Goal: Navigation & Orientation: Find specific page/section

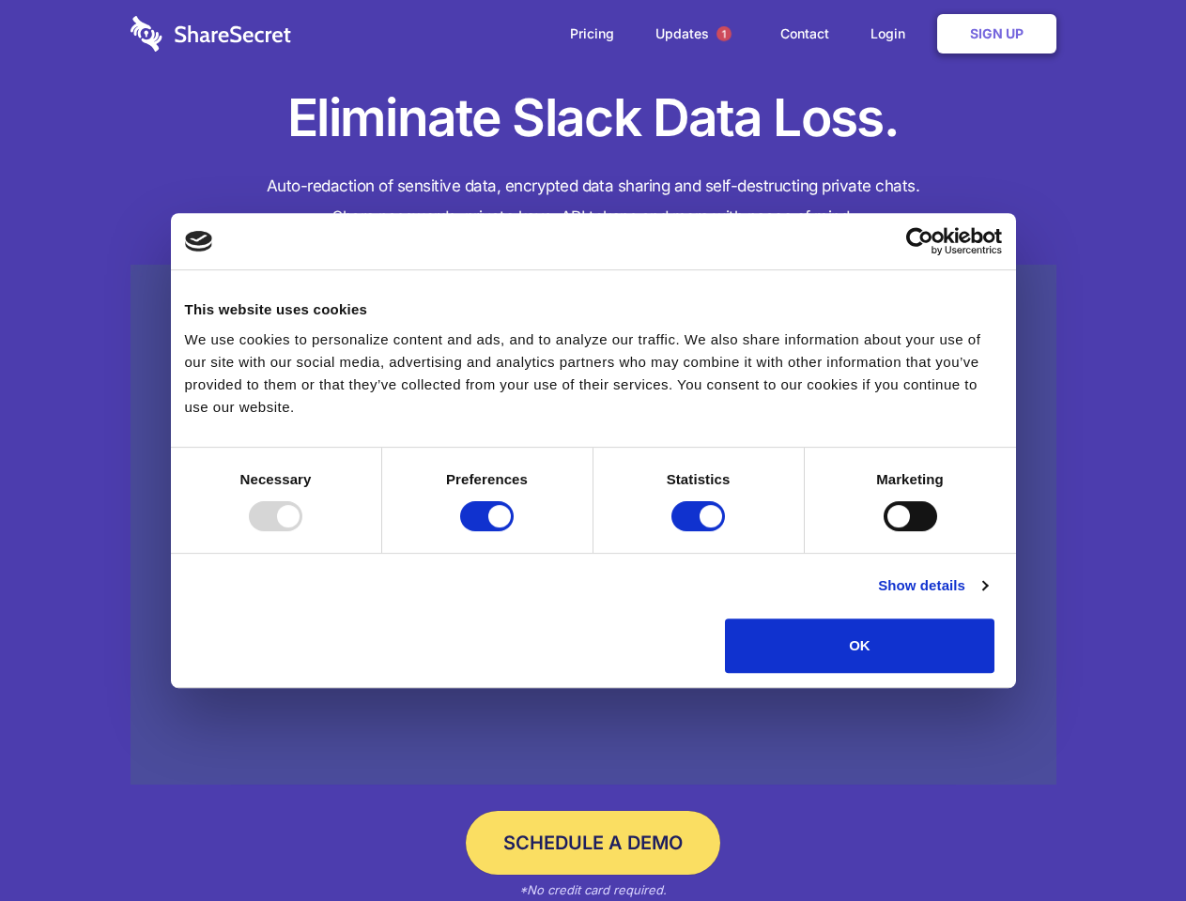
click at [302, 531] on div at bounding box center [276, 516] width 54 height 30
click at [514, 531] on input "Preferences" at bounding box center [487, 516] width 54 height 30
checkbox input "false"
click at [700, 531] on input "Statistics" at bounding box center [698, 516] width 54 height 30
checkbox input "false"
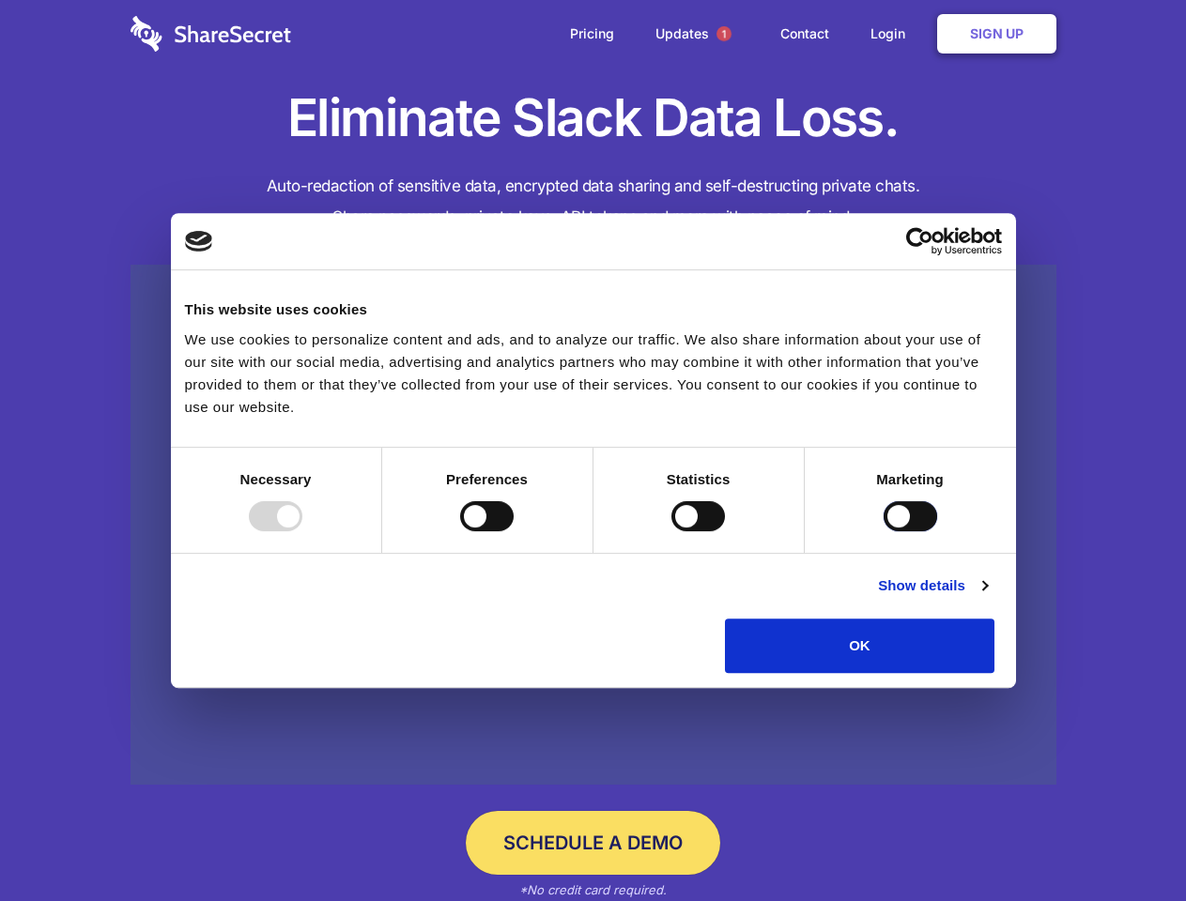
click at [884, 531] on input "Marketing" at bounding box center [911, 516] width 54 height 30
checkbox input "true"
click at [987, 597] on link "Show details" at bounding box center [932, 586] width 109 height 23
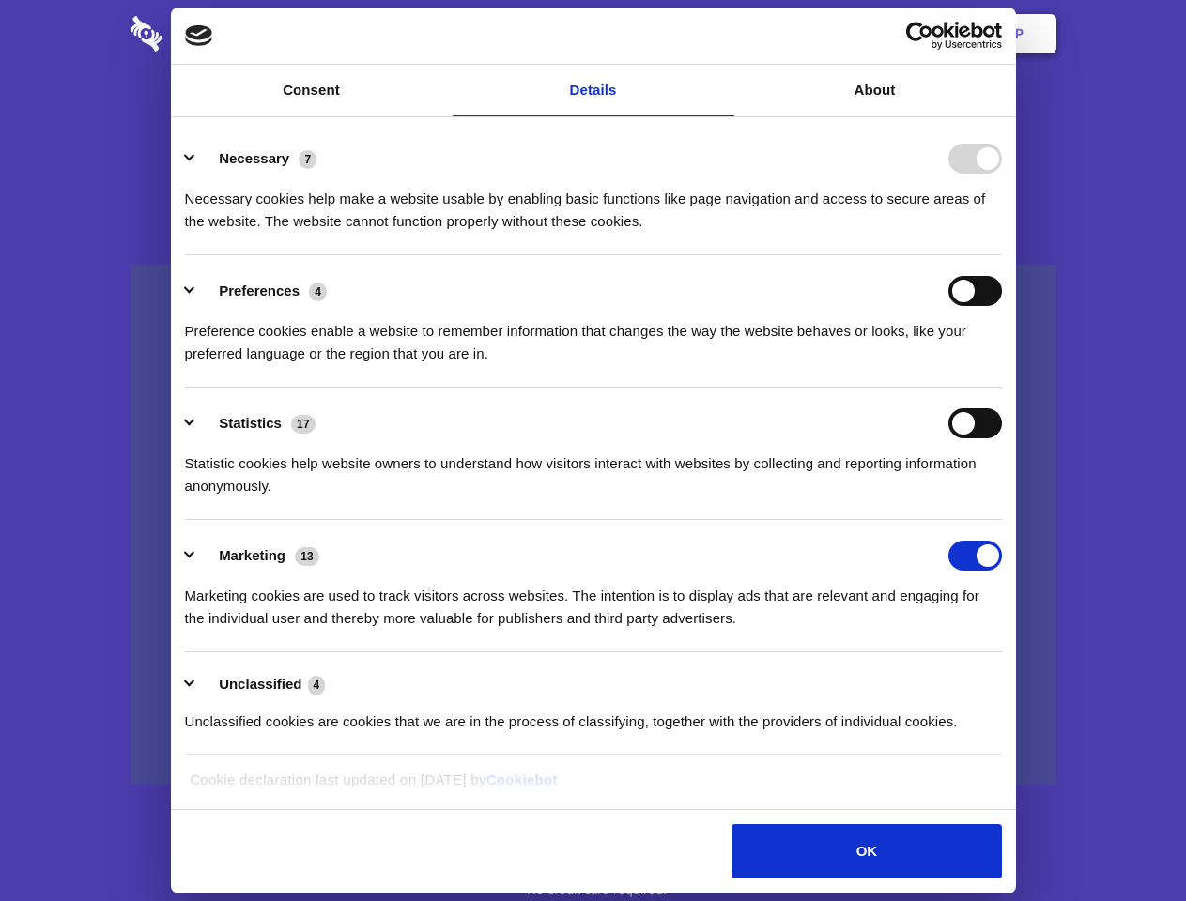
click at [1002, 255] on li "Necessary 7 Necessary cookies help make a website usable by enabling basic func…" at bounding box center [593, 189] width 817 height 132
click at [723, 34] on span "1" at bounding box center [723, 33] width 15 height 15
